Goal: Download file/media

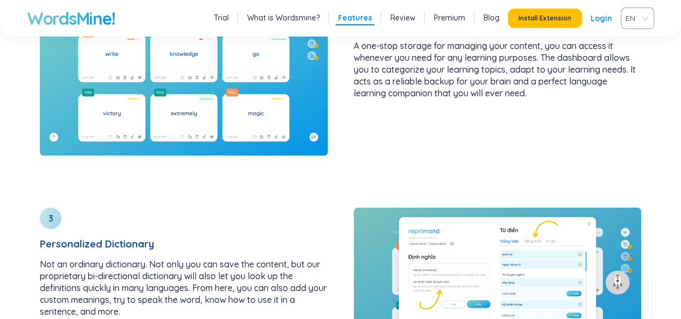
scroll to position [1725, 0]
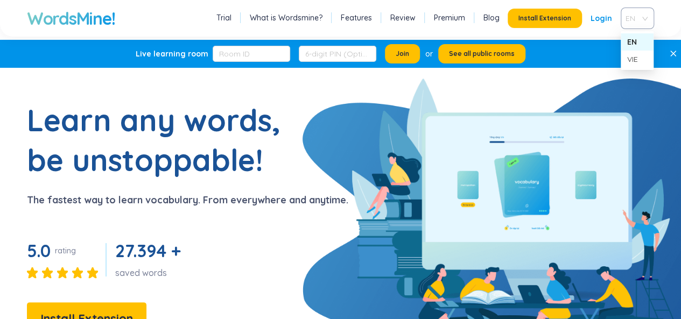
click at [638, 20] on span "EN" at bounding box center [634, 18] width 19 height 16
click at [639, 56] on div "VIE" at bounding box center [637, 59] width 20 height 12
